Goal: Task Accomplishment & Management: Manage account settings

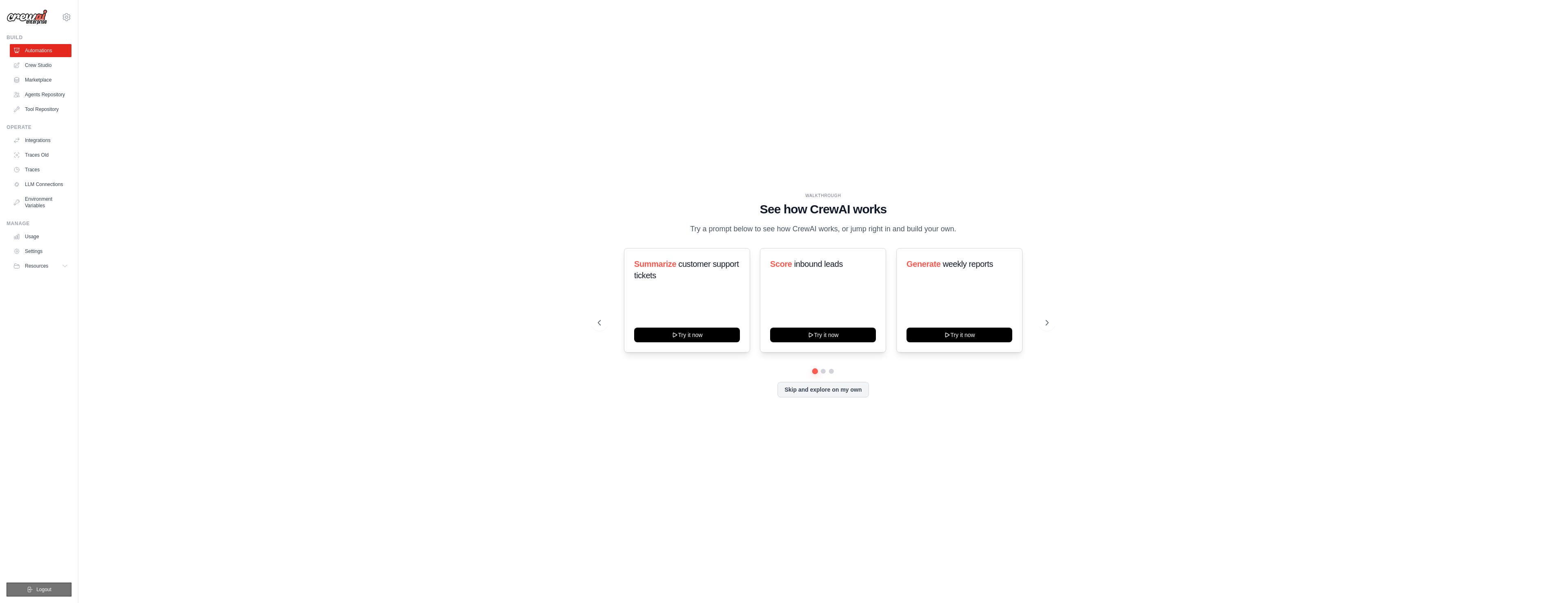
click at [47, 590] on span "Logout" at bounding box center [44, 590] width 15 height 7
click at [40, 67] on link "Crew Studio" at bounding box center [41, 65] width 61 height 13
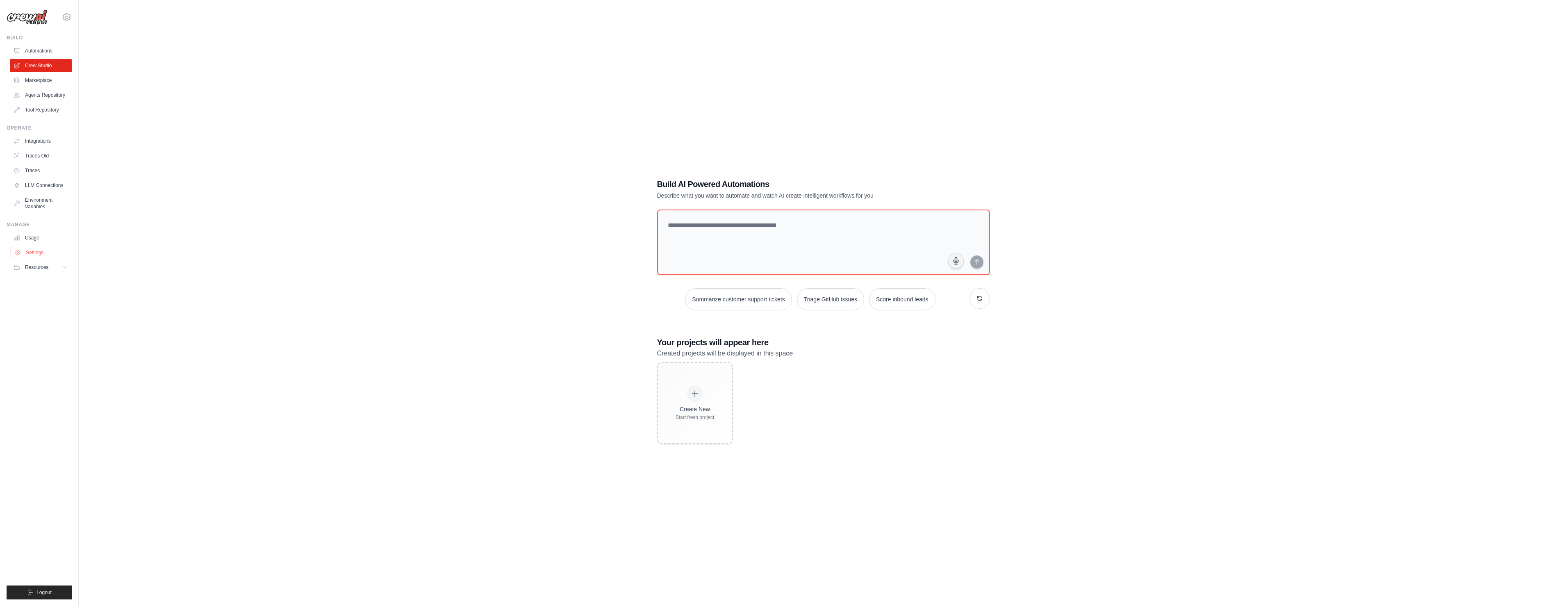
click at [36, 251] on link "Settings" at bounding box center [41, 252] width 62 height 13
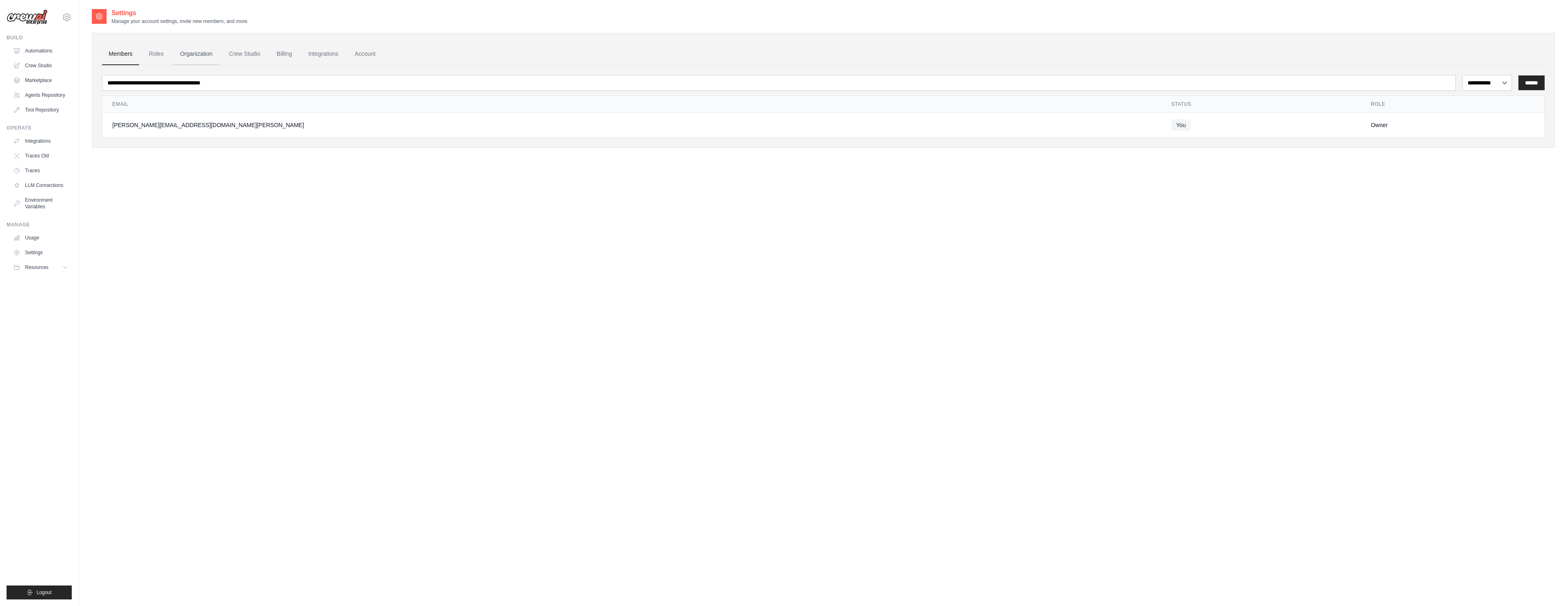
click at [204, 52] on link "Organization" at bounding box center [196, 54] width 45 height 22
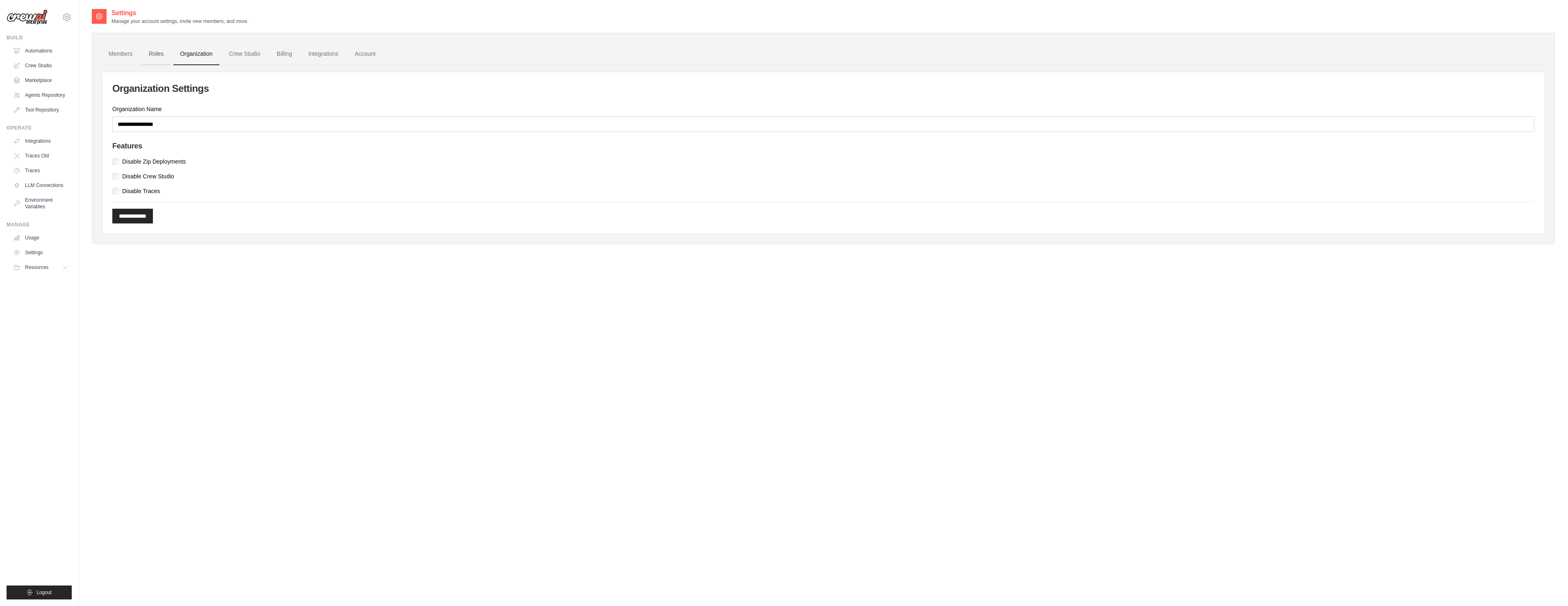
click at [155, 57] on link "Roles" at bounding box center [156, 54] width 28 height 22
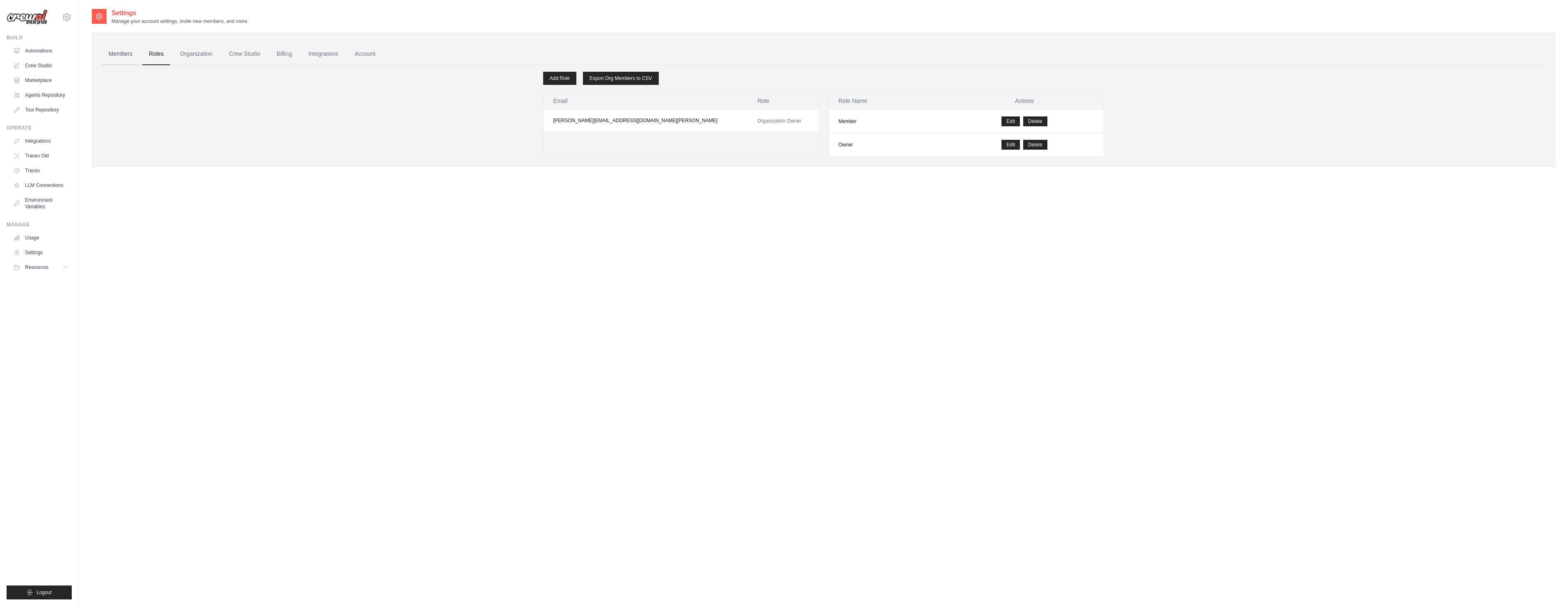
click at [128, 54] on link "Members" at bounding box center [120, 54] width 37 height 22
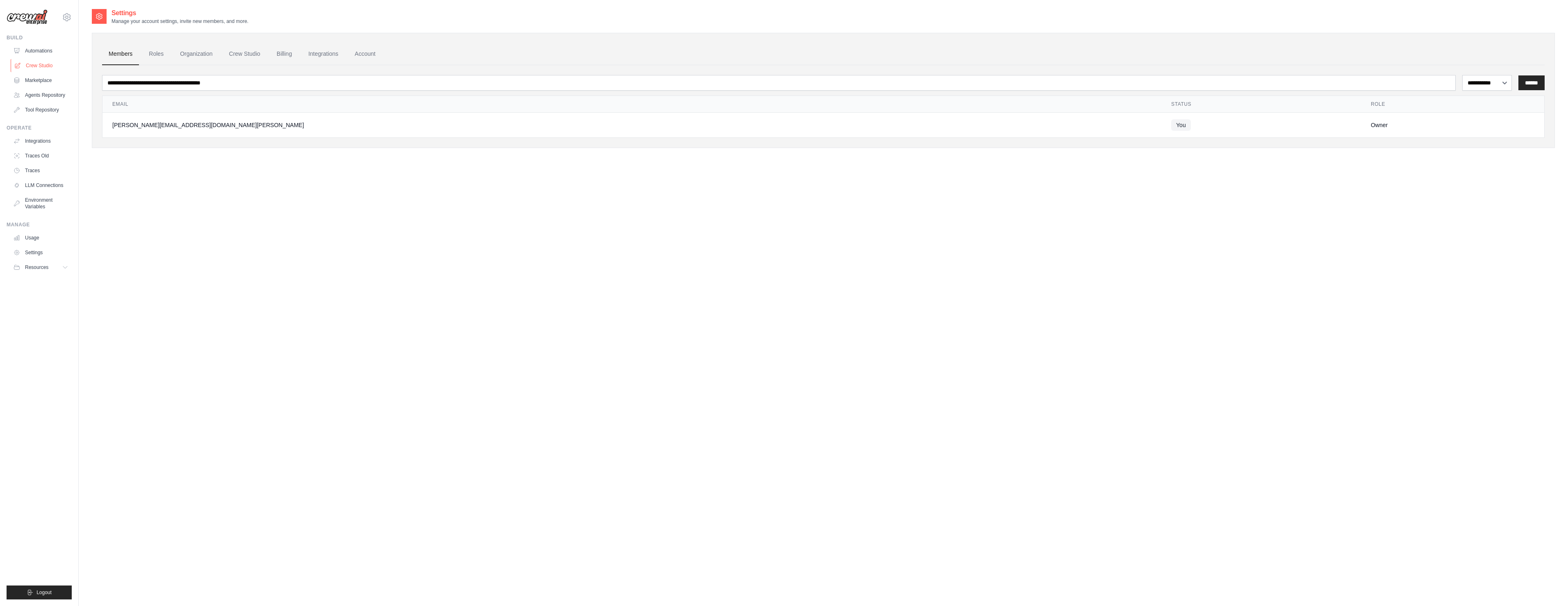
click at [40, 67] on link "Crew Studio" at bounding box center [41, 65] width 62 height 13
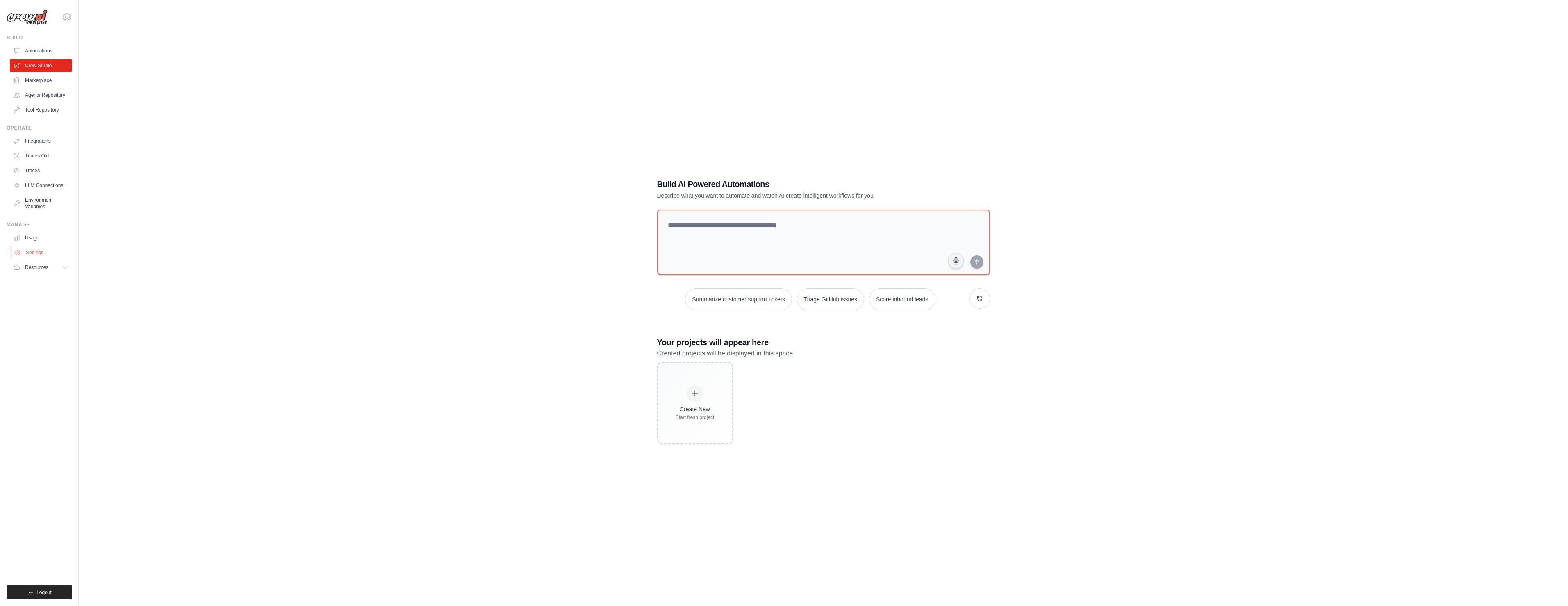
click at [38, 250] on link "Settings" at bounding box center [41, 252] width 62 height 13
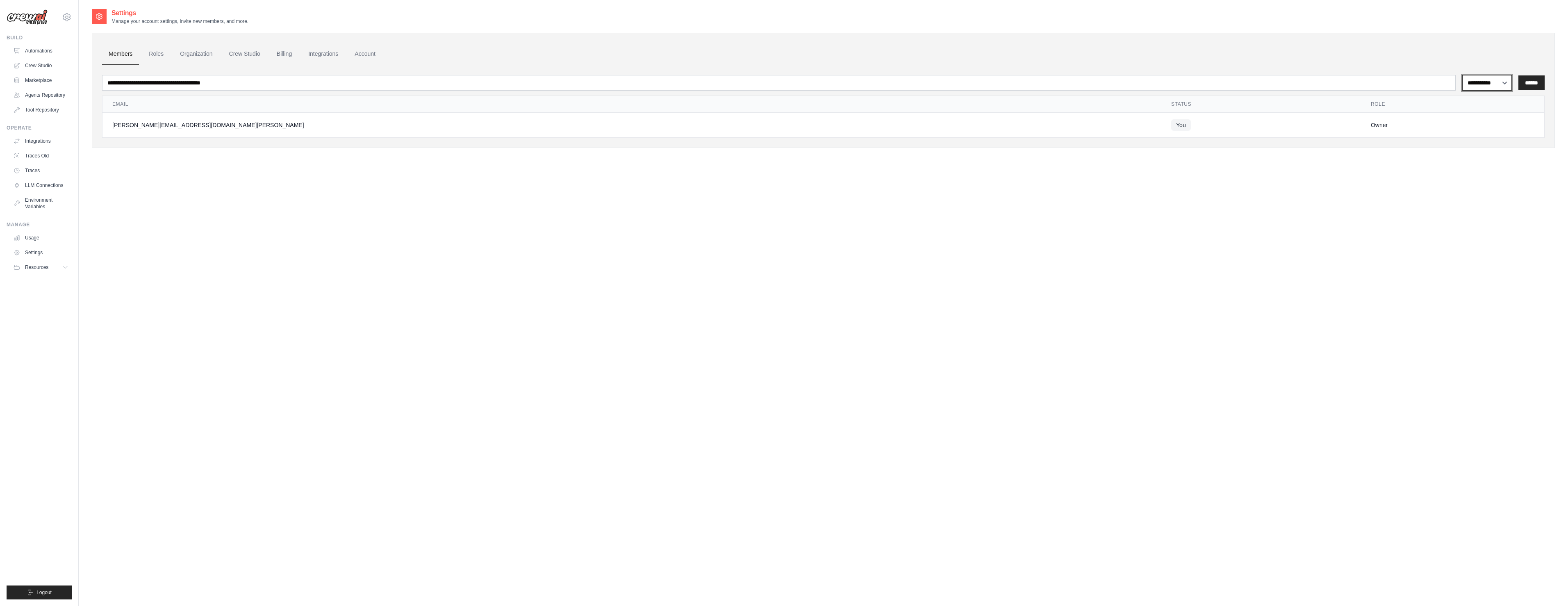
click at [1499, 84] on select "**********" at bounding box center [1487, 83] width 49 height 15
